Goal: Task Accomplishment & Management: Manage account settings

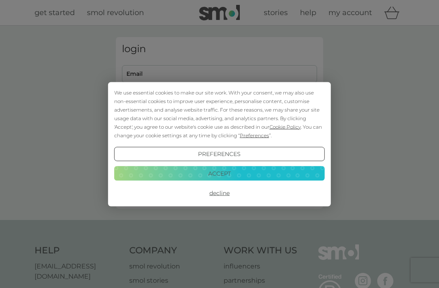
click at [238, 172] on button "Accept" at bounding box center [219, 173] width 211 height 15
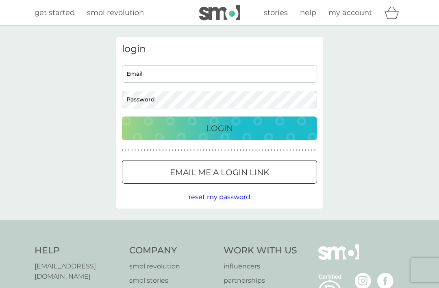
click at [157, 76] on input "Email" at bounding box center [219, 73] width 195 height 17
type input "[EMAIL_ADDRESS][DOMAIN_NAME]"
click at [220, 128] on button "Login" at bounding box center [219, 128] width 195 height 24
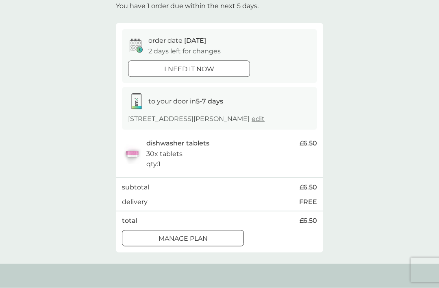
scroll to position [51, 0]
click at [206, 244] on p "Manage plan" at bounding box center [183, 239] width 49 height 11
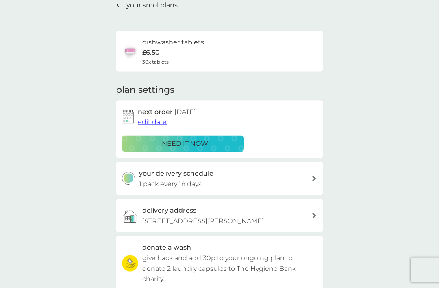
scroll to position [37, 0]
click at [153, 122] on span "edit date" at bounding box center [152, 122] width 29 height 8
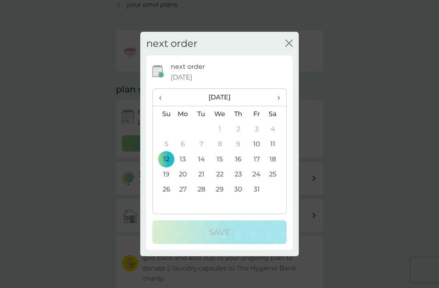
click at [168, 181] on td "19" at bounding box center [163, 173] width 21 height 15
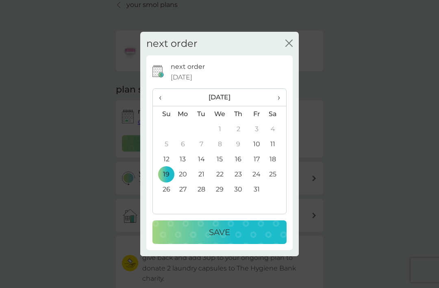
click at [259, 166] on td "17" at bounding box center [257, 158] width 18 height 15
click at [230, 238] on p "Save" at bounding box center [219, 231] width 21 height 13
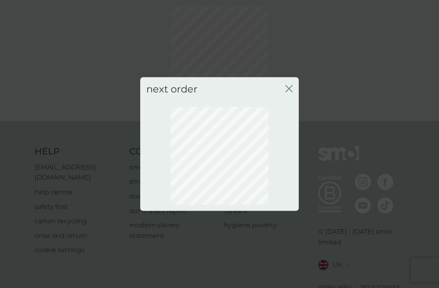
scroll to position [27, 0]
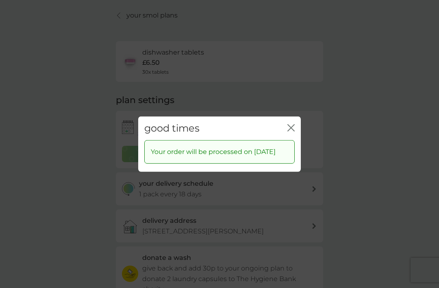
click at [294, 131] on icon "close" at bounding box center [292, 127] width 3 height 7
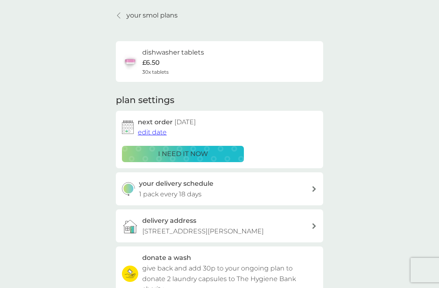
scroll to position [7, 0]
